Goal: Information Seeking & Learning: Learn about a topic

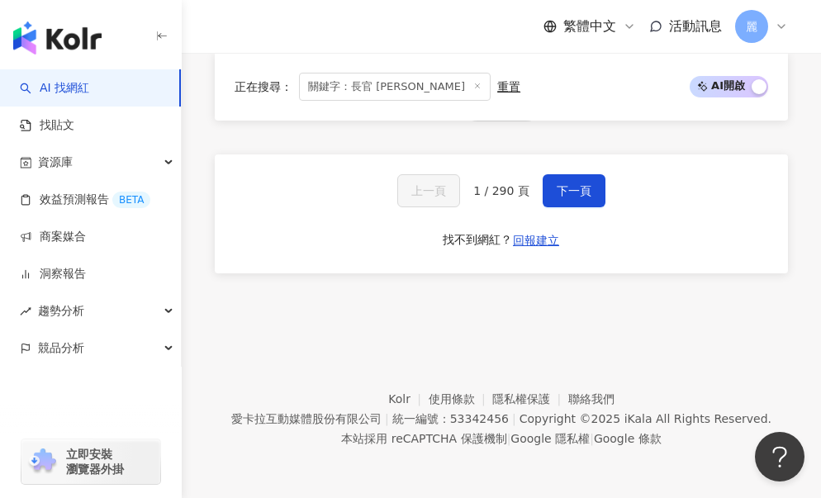
scroll to position [5354, 0]
click at [557, 196] on span "下一頁" at bounding box center [574, 190] width 35 height 13
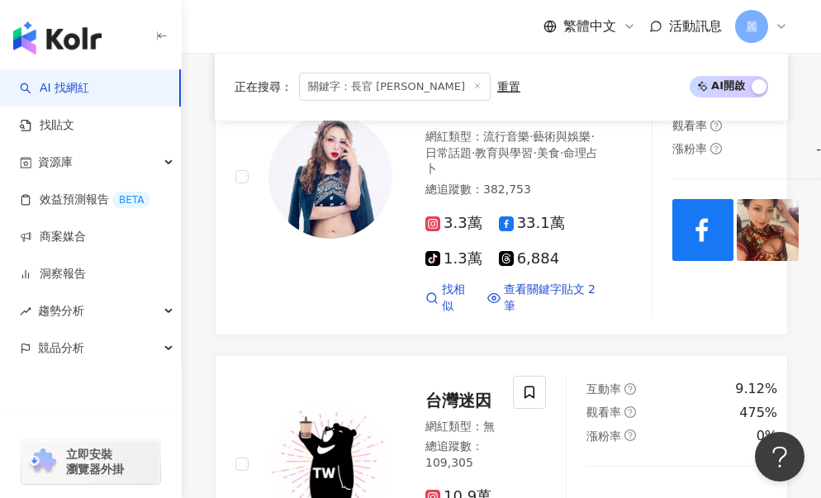
scroll to position [2446, 0]
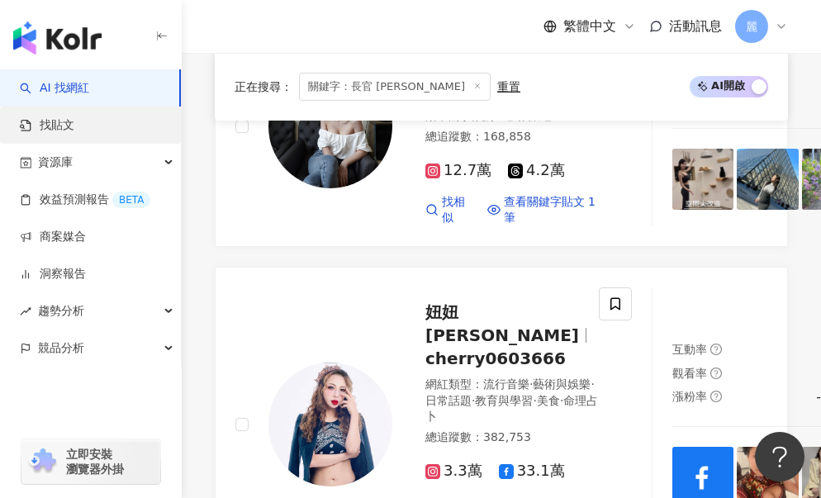
click at [74, 127] on link "找貼文" at bounding box center [47, 125] width 55 height 17
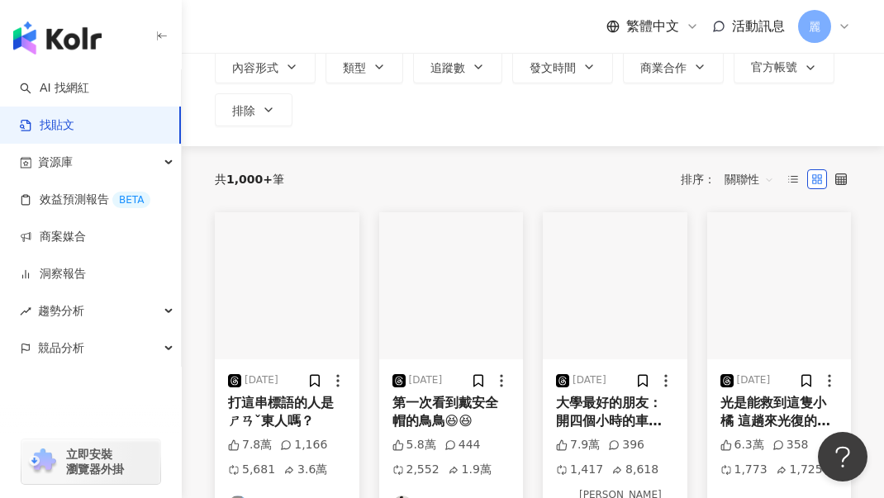
scroll to position [165, 0]
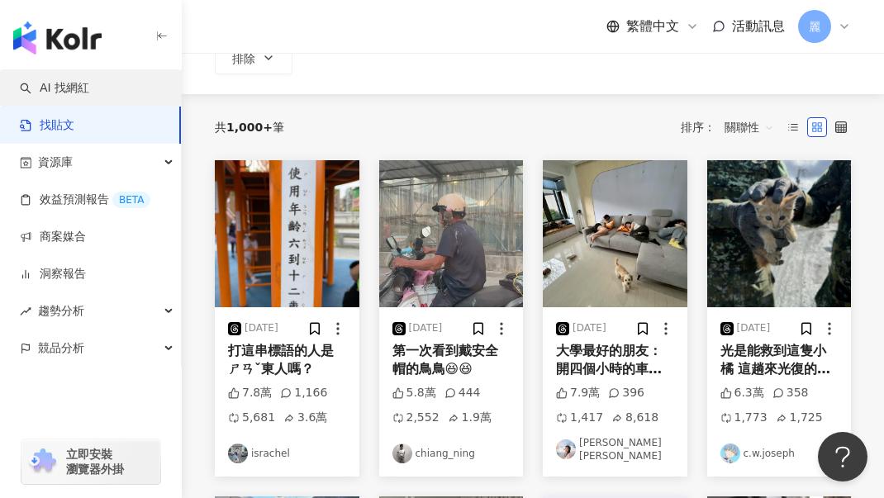
click at [89, 93] on link "AI 找網紅" at bounding box center [54, 88] width 69 height 17
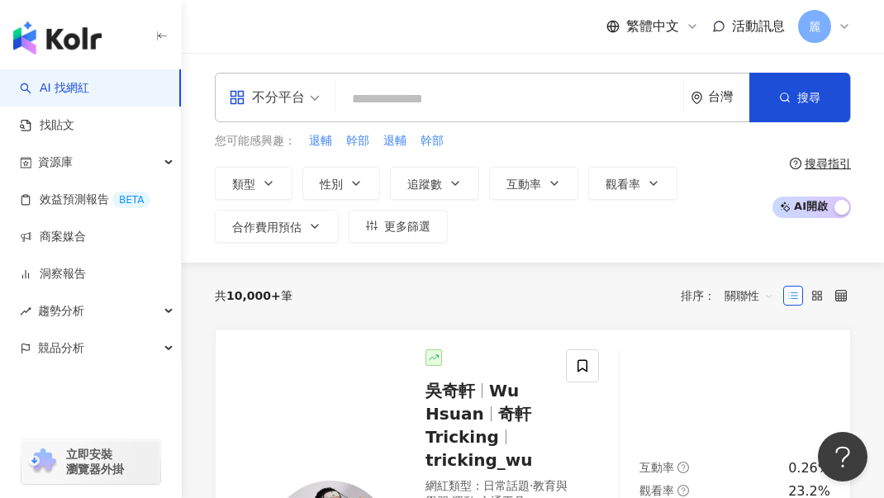
click at [395, 97] on input "search" at bounding box center [510, 98] width 334 height 31
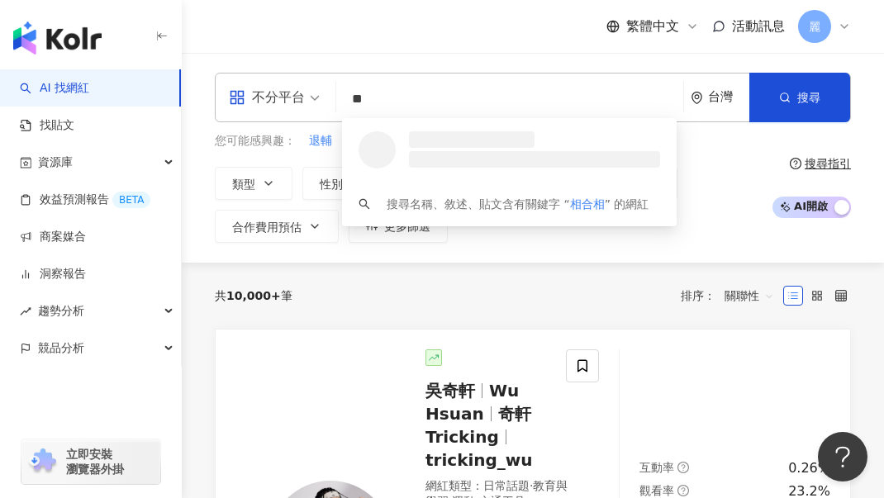
type input "*"
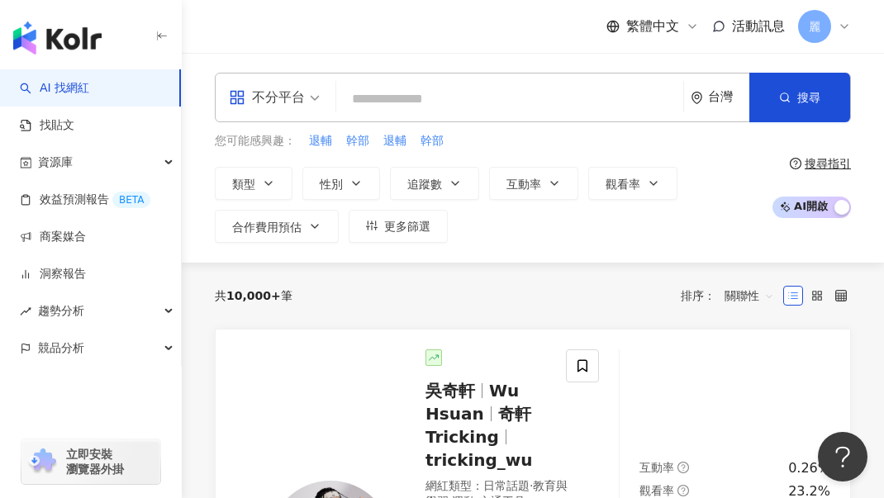
click at [401, 93] on input "search" at bounding box center [510, 98] width 334 height 31
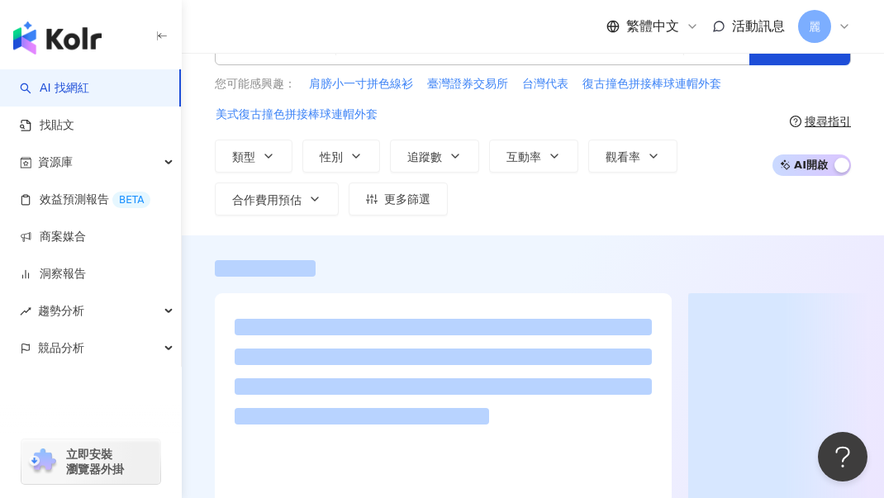
scroll to position [83, 0]
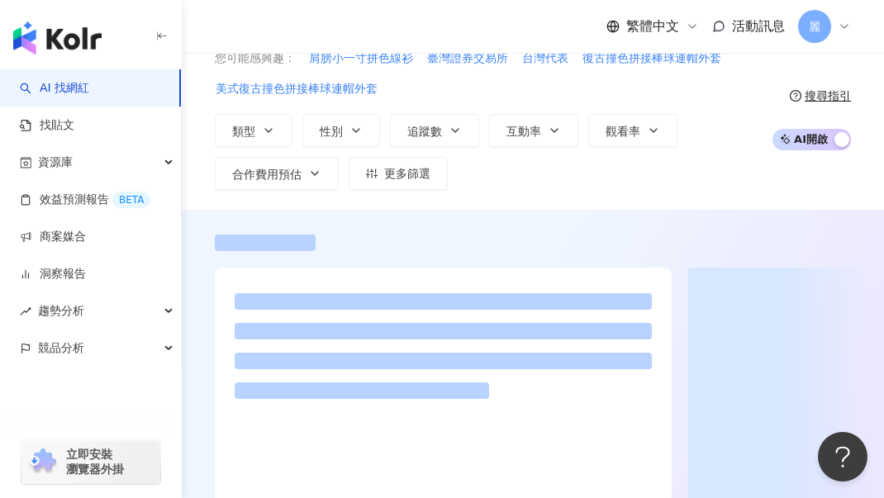
type input "**"
click at [197, 176] on div "不分平台 ** 台灣 搜尋 loading 搜尋名稱、敘述、貼文含有關鍵字 “ 湘荷 ” 的網紅 您可能感興趣： 肩膀小一寸拼色線衫 臺灣證券交易所 台灣代表…" at bounding box center [533, 90] width 702 height 200
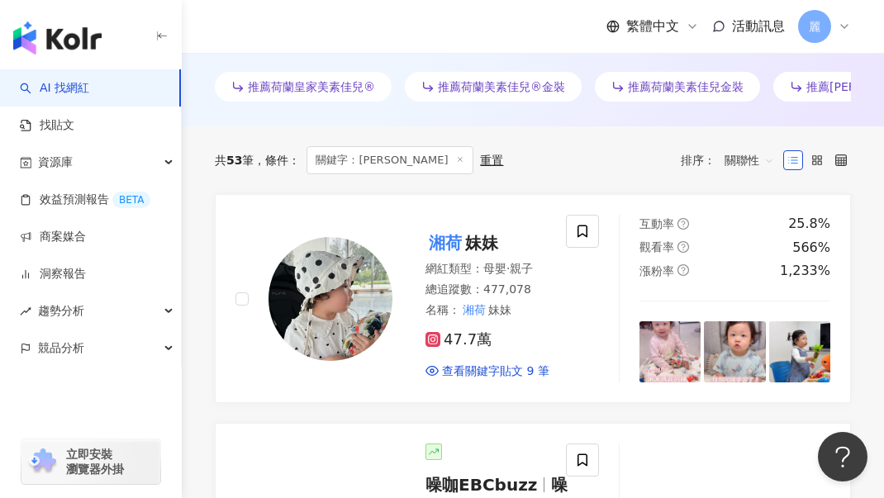
scroll to position [578, 0]
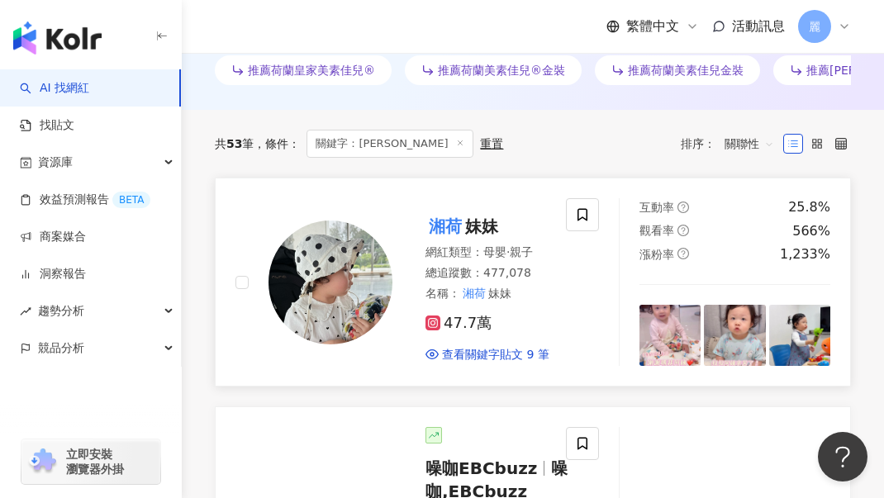
click at [452, 237] on mark "湘荷" at bounding box center [446, 226] width 40 height 26
